Goal: Information Seeking & Learning: Check status

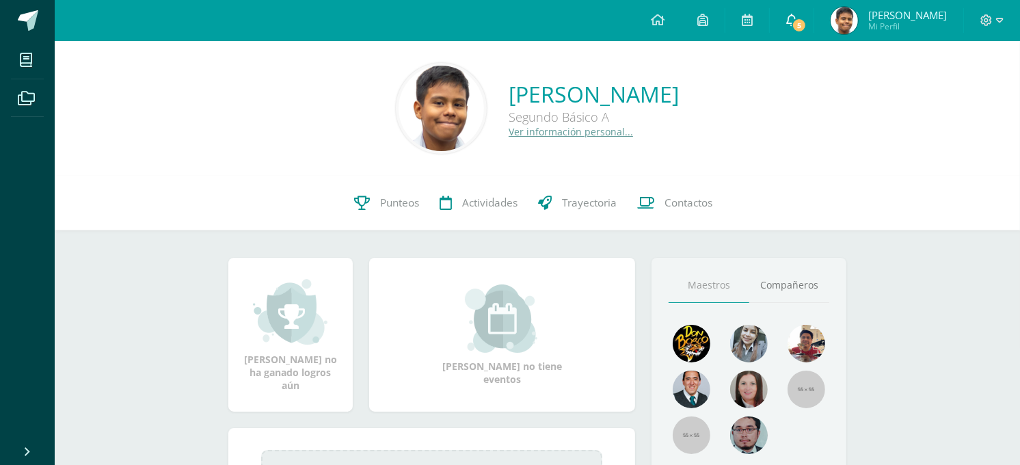
click at [813, 38] on link "5" at bounding box center [792, 20] width 44 height 41
click at [813, 31] on link "5" at bounding box center [792, 20] width 44 height 41
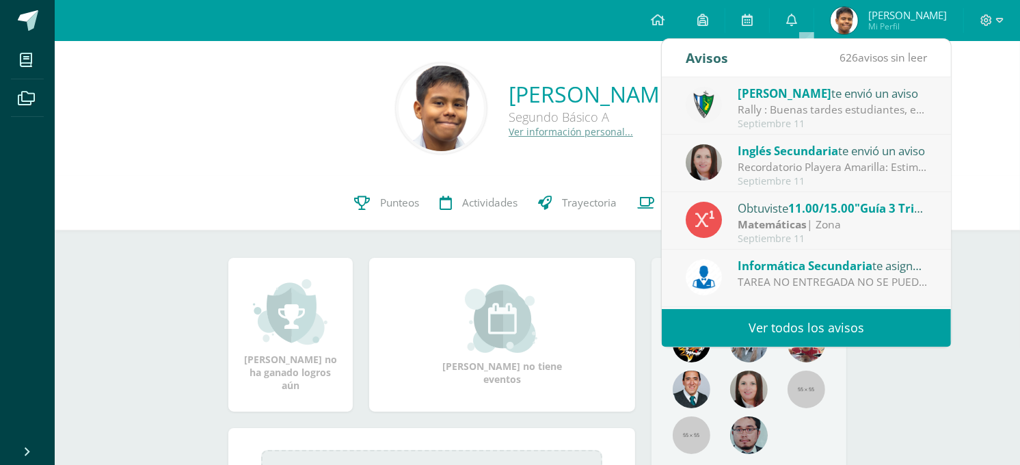
click at [821, 329] on link "Ver todos los avisos" at bounding box center [806, 328] width 289 height 38
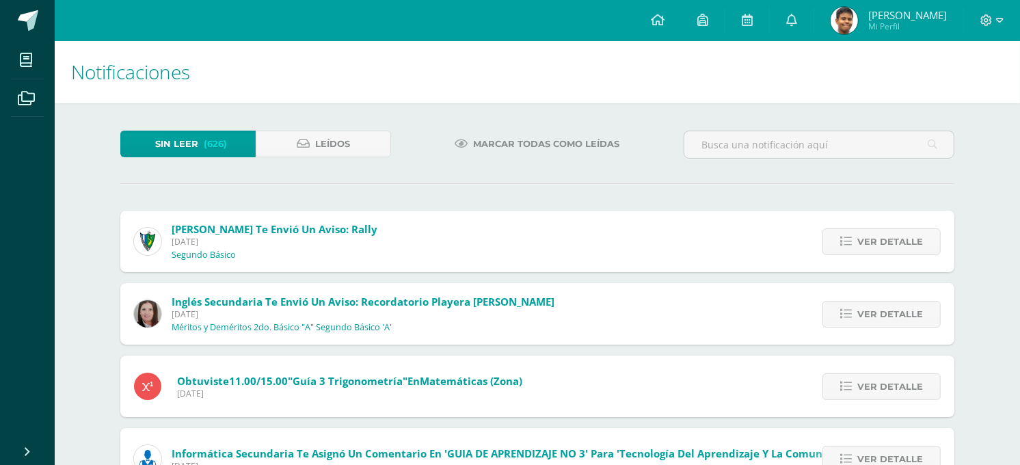
click at [856, 12] on img at bounding box center [843, 20] width 27 height 27
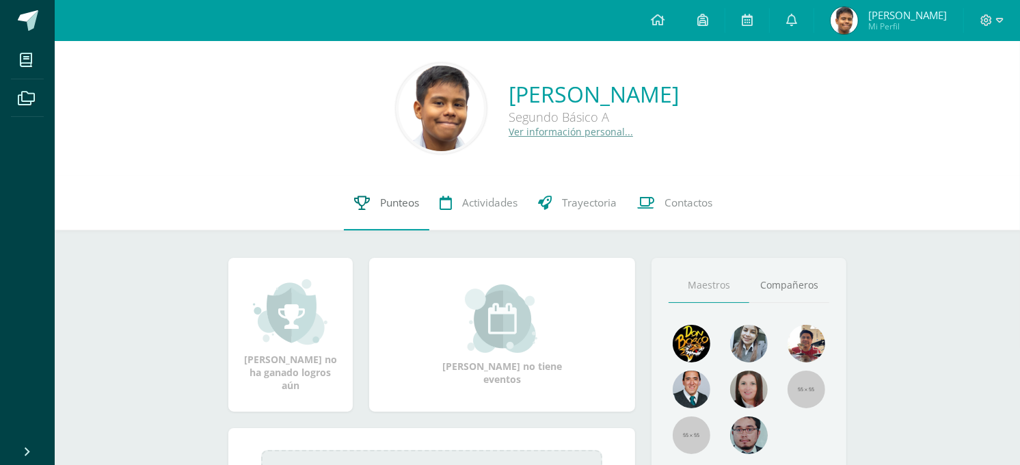
click at [393, 202] on span "Punteos" at bounding box center [399, 202] width 39 height 14
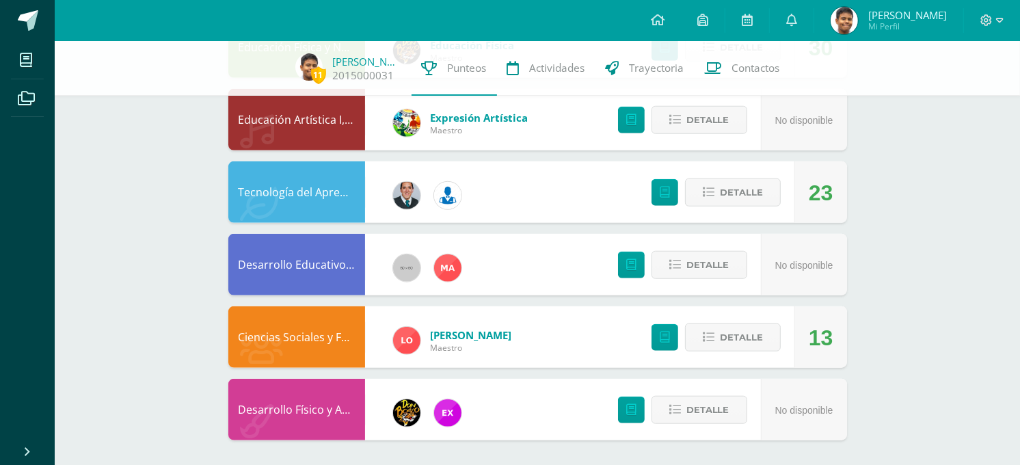
scroll to position [998, 0]
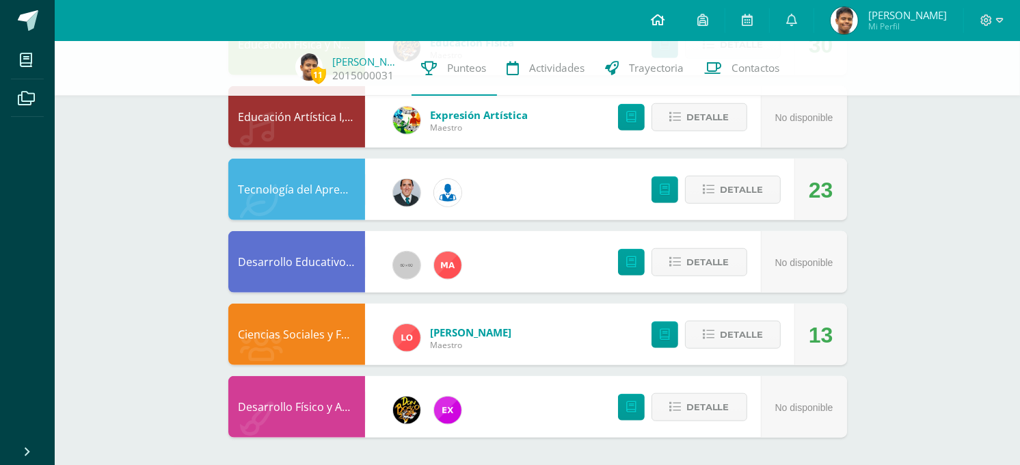
click at [664, 29] on link at bounding box center [657, 20] width 46 height 41
